Goal: Check status: Check status

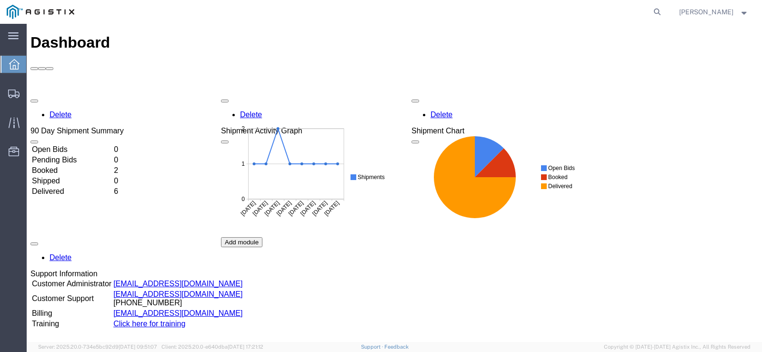
click at [60, 166] on td "Booked" at bounding box center [71, 171] width 81 height 10
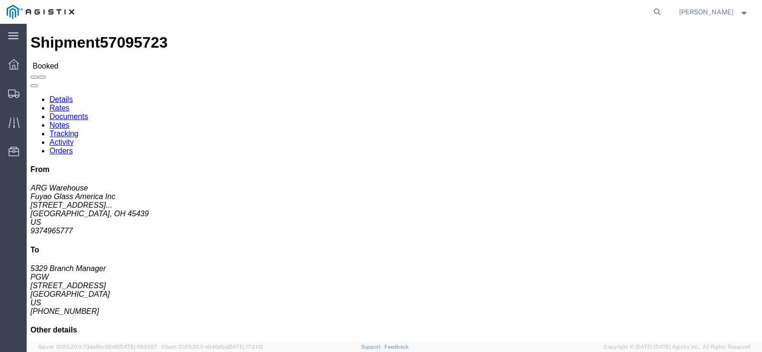
click link "Rates"
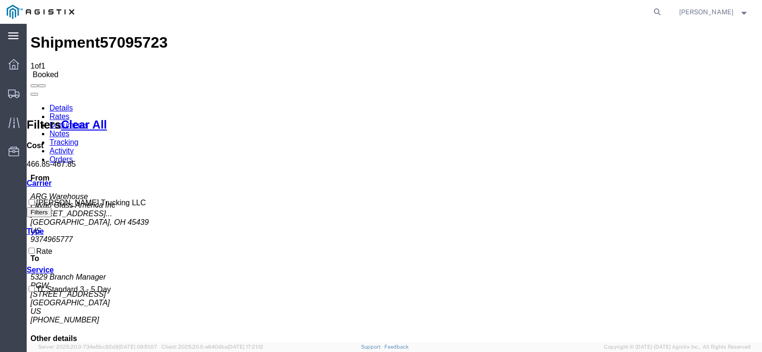
click at [10, 43] on div "main_menu Created with Sketch." at bounding box center [13, 36] width 27 height 24
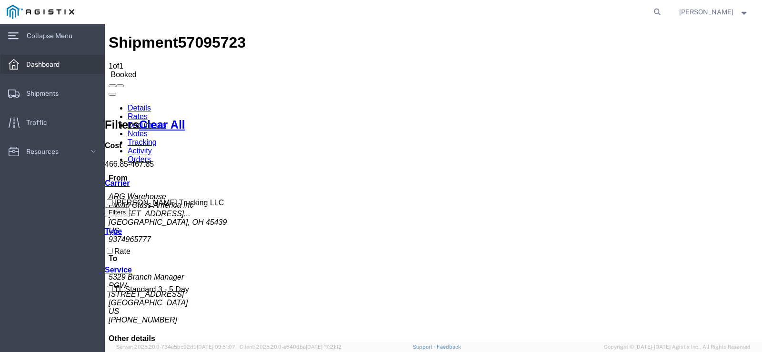
click at [29, 64] on span "Dashboard" at bounding box center [46, 64] width 40 height 19
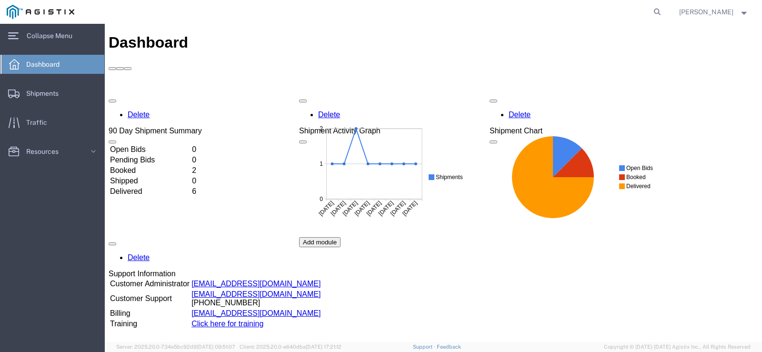
click at [142, 166] on td "Booked" at bounding box center [150, 171] width 81 height 10
